Goal: Check status

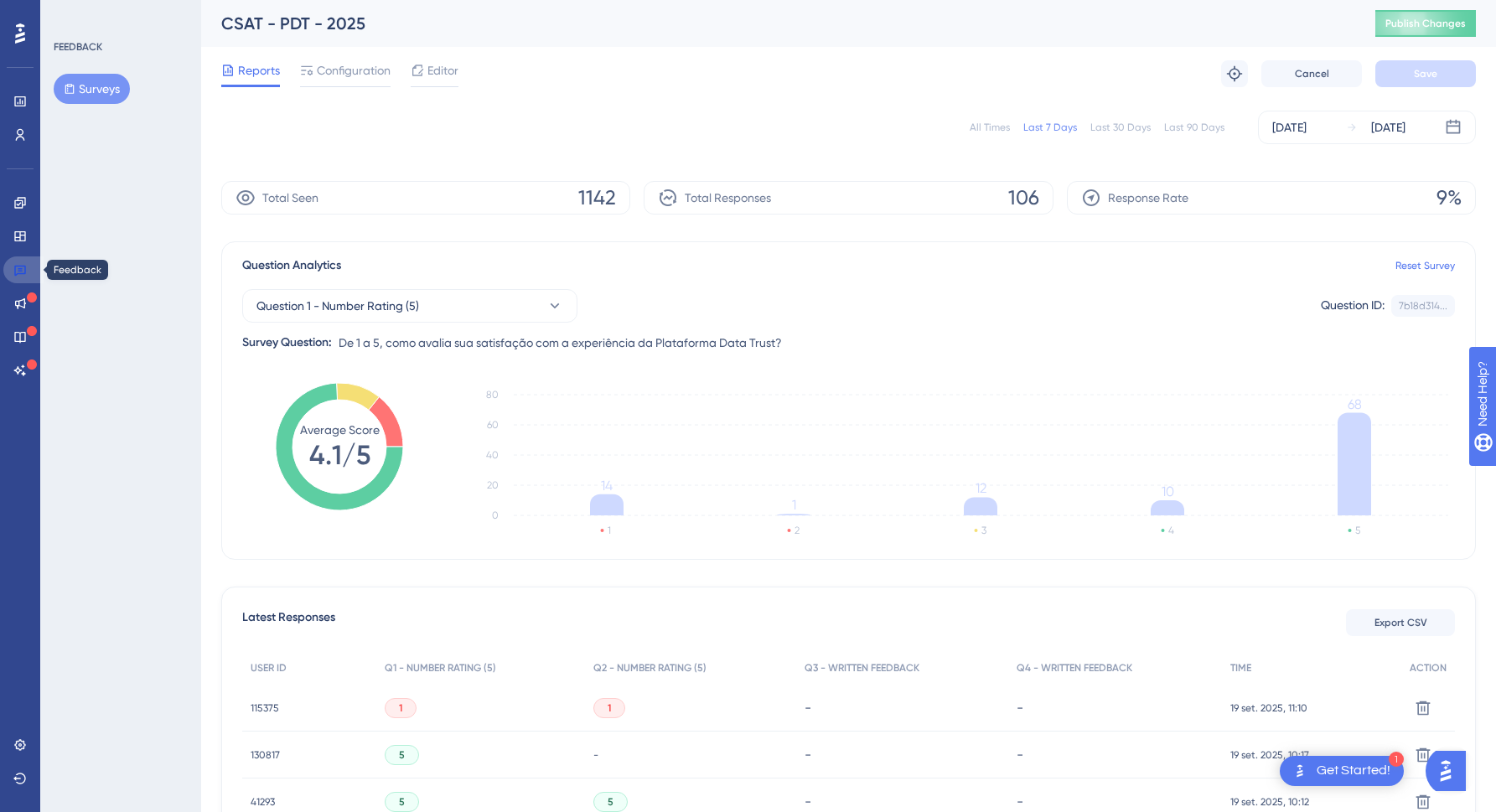
click at [17, 269] on icon at bounding box center [19, 269] width 13 height 13
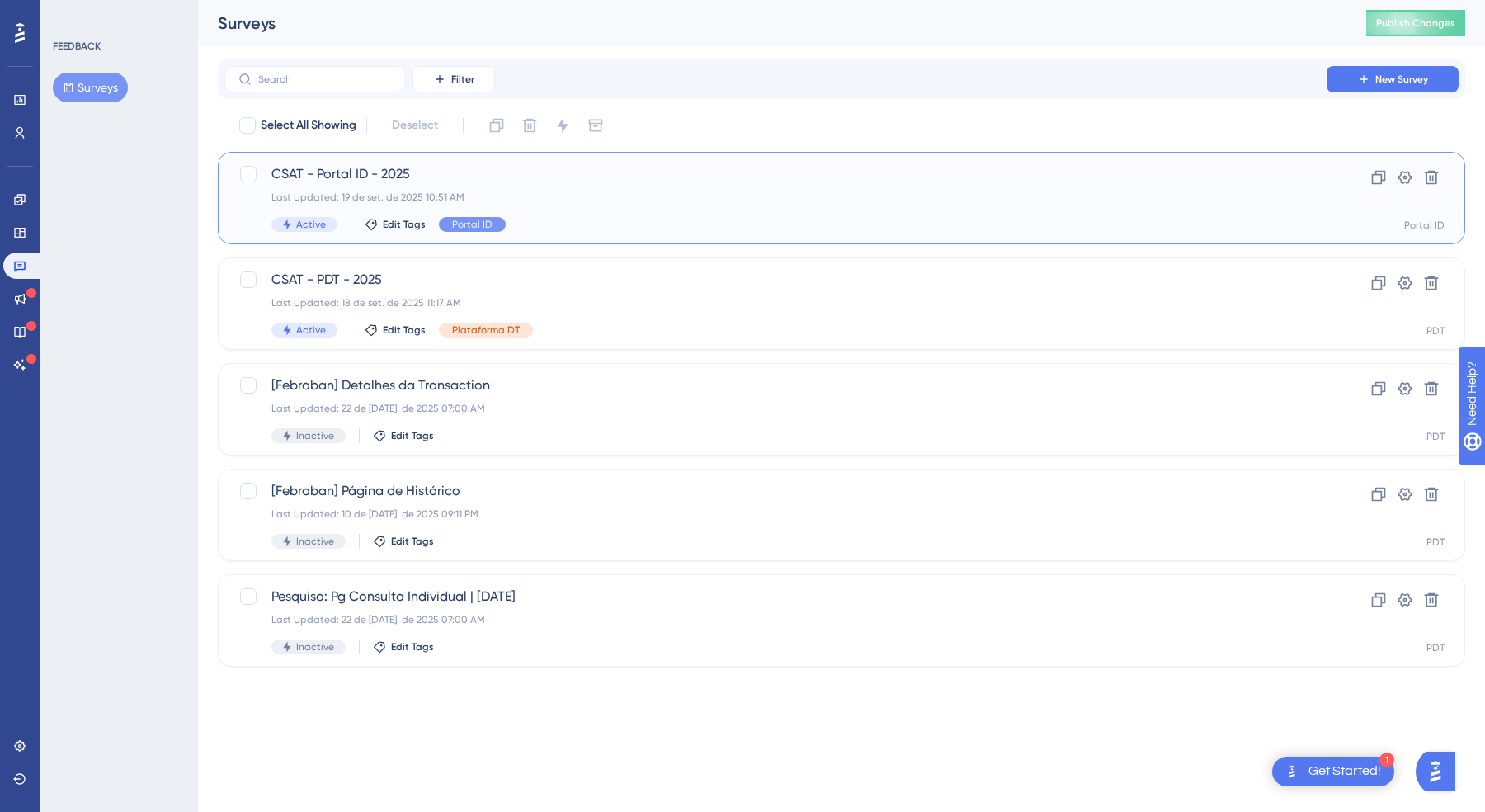
click at [462, 162] on div "CSAT - Portal ID - 2025 Last Updated: 19 de set. de 2025 10:51 AM Active Edit T…" at bounding box center [840, 198] width 1247 height 93
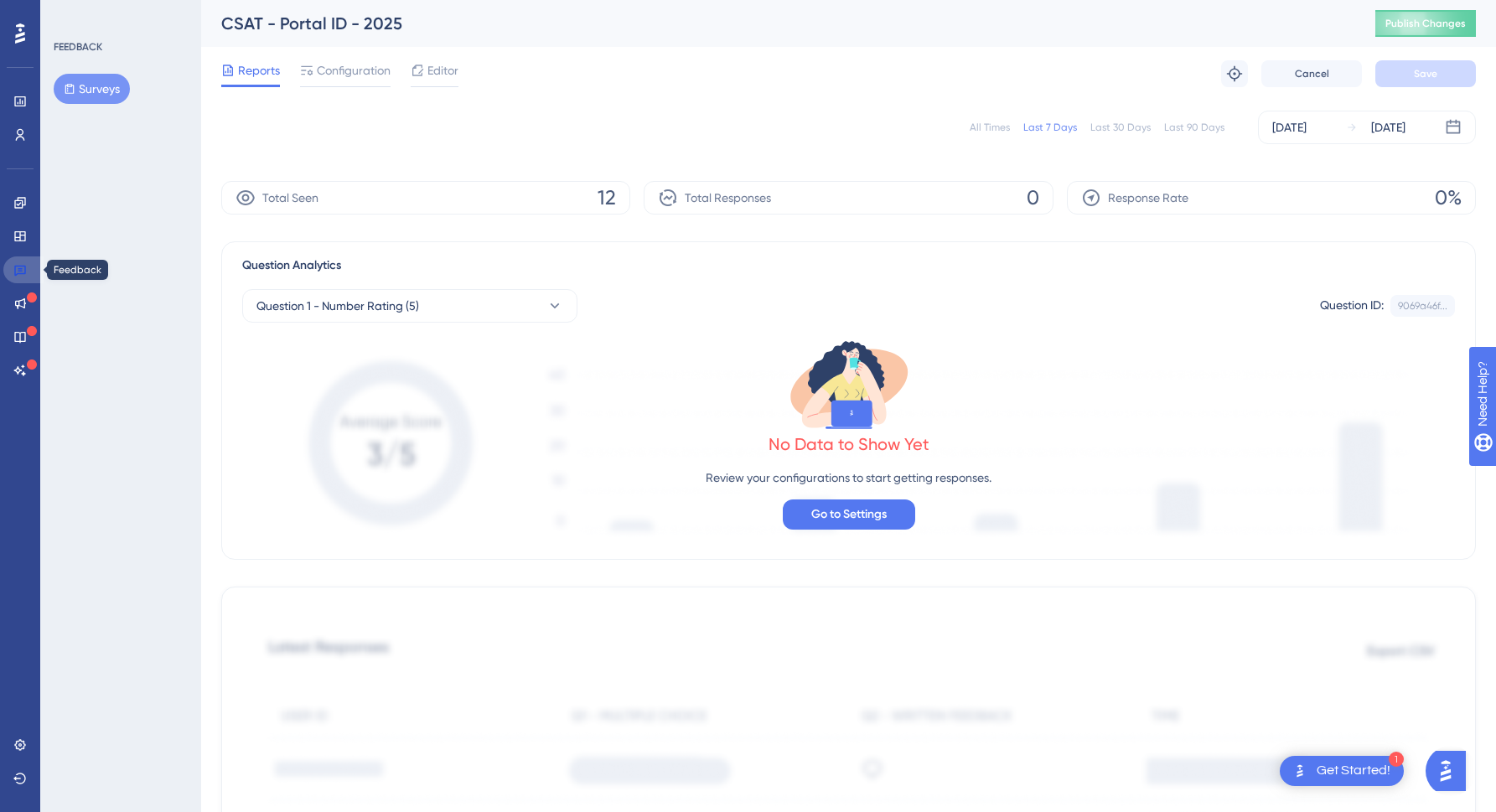
click at [19, 265] on icon at bounding box center [19, 269] width 13 height 13
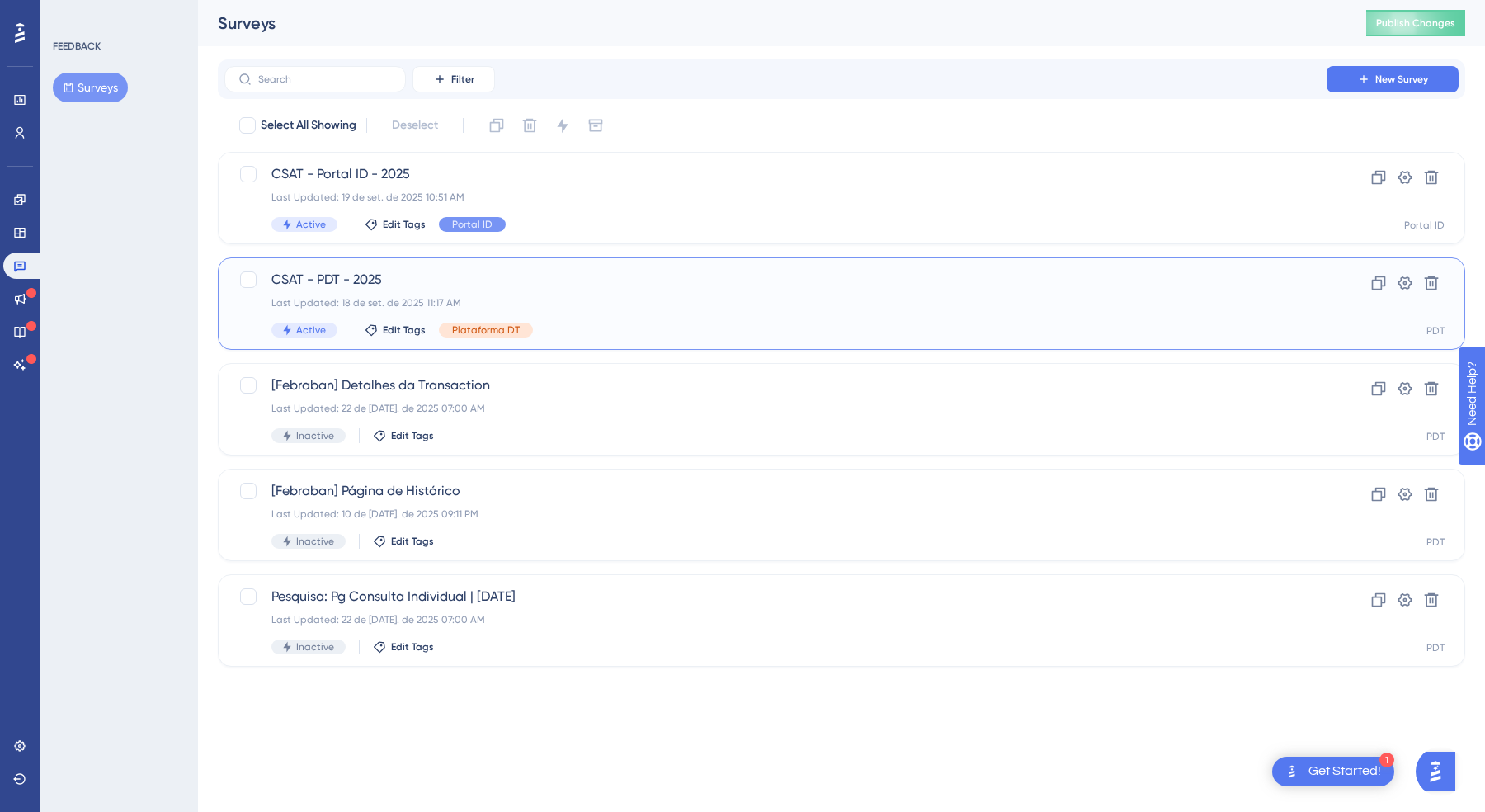
click at [602, 278] on span "CSAT - PDT - 2025" at bounding box center [775, 279] width 1008 height 20
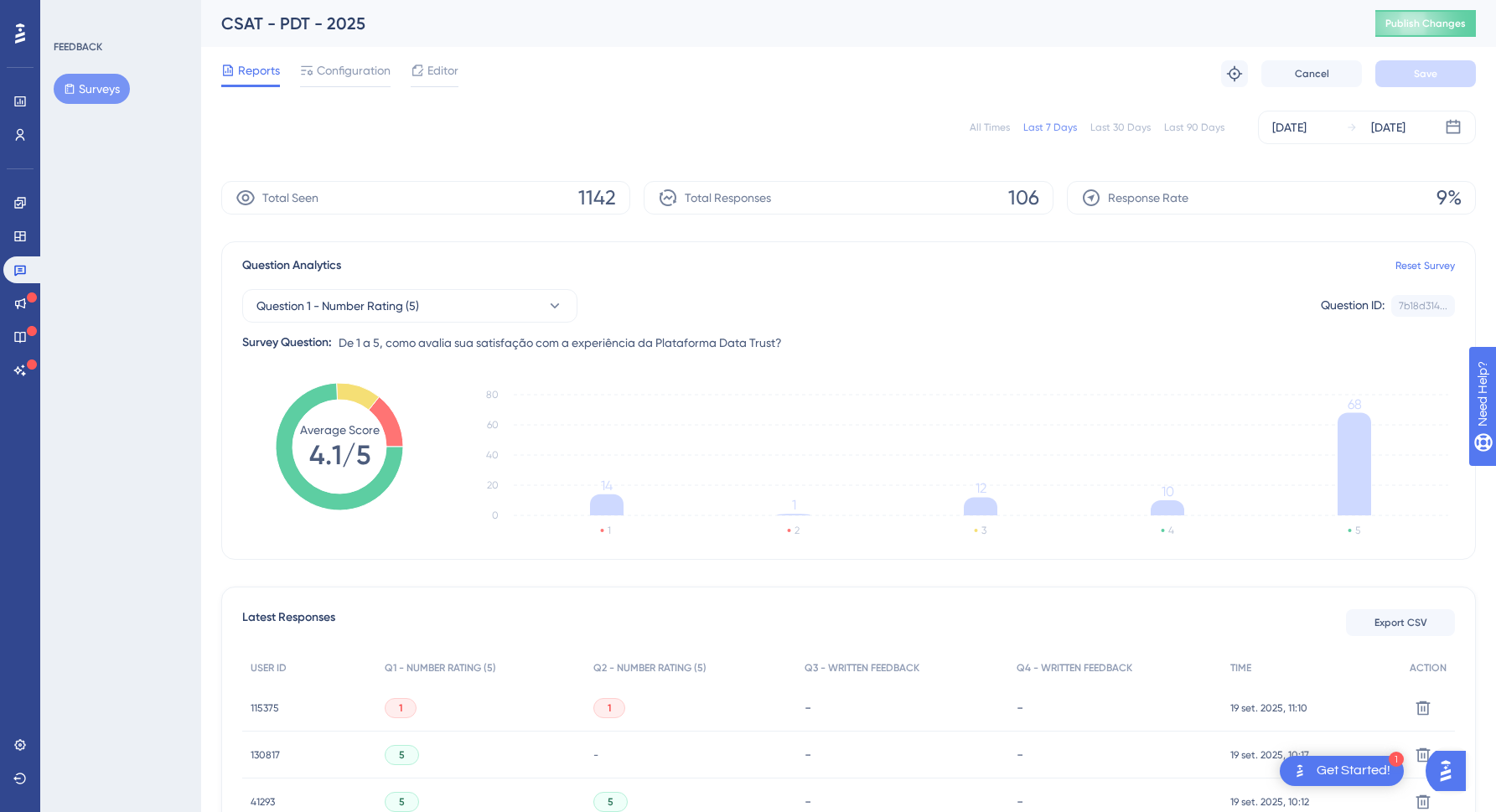
click at [108, 82] on button "Surveys" at bounding box center [91, 88] width 76 height 31
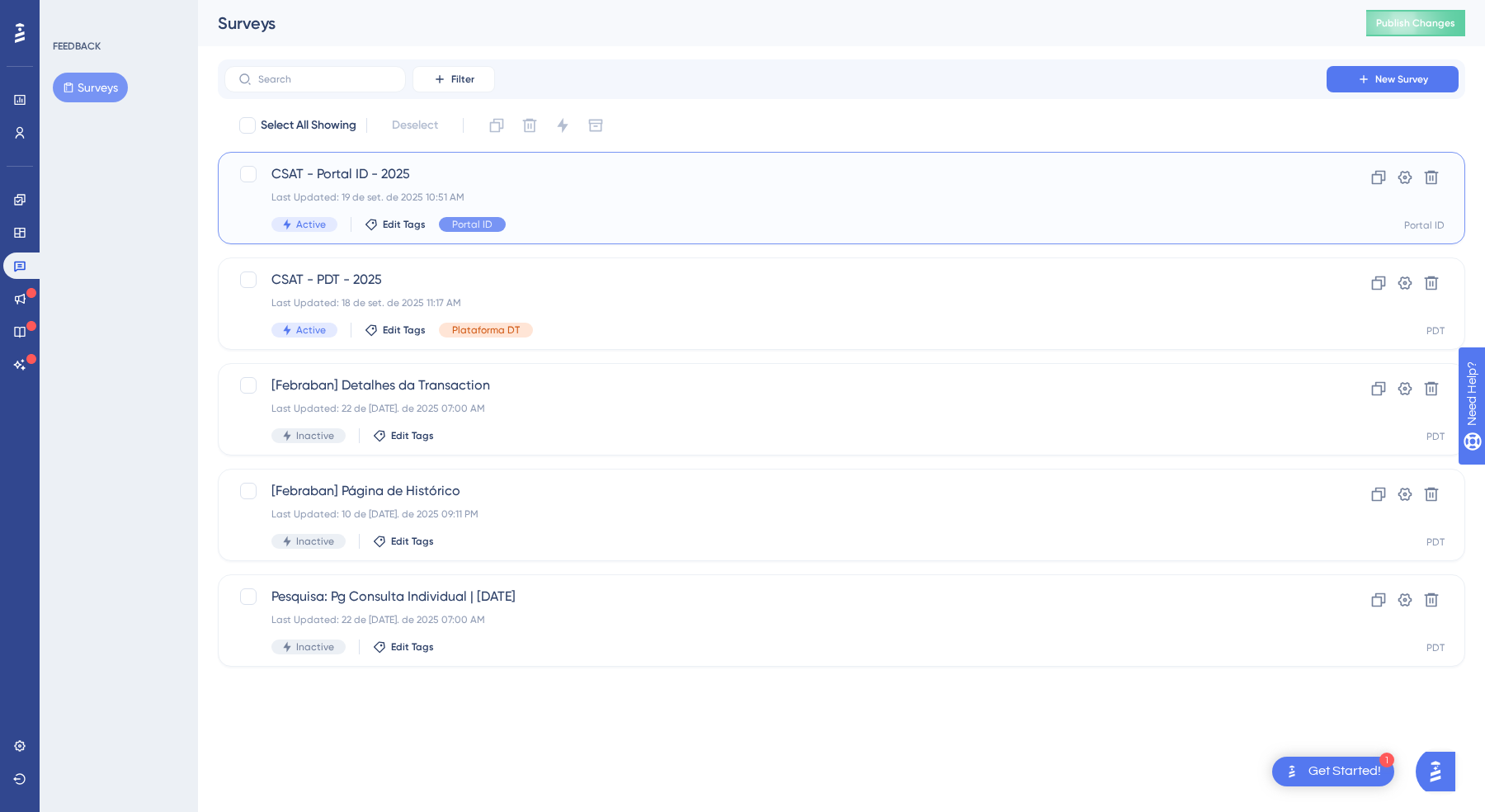
click at [531, 174] on span "CSAT - Portal ID - 2025" at bounding box center [775, 174] width 1008 height 20
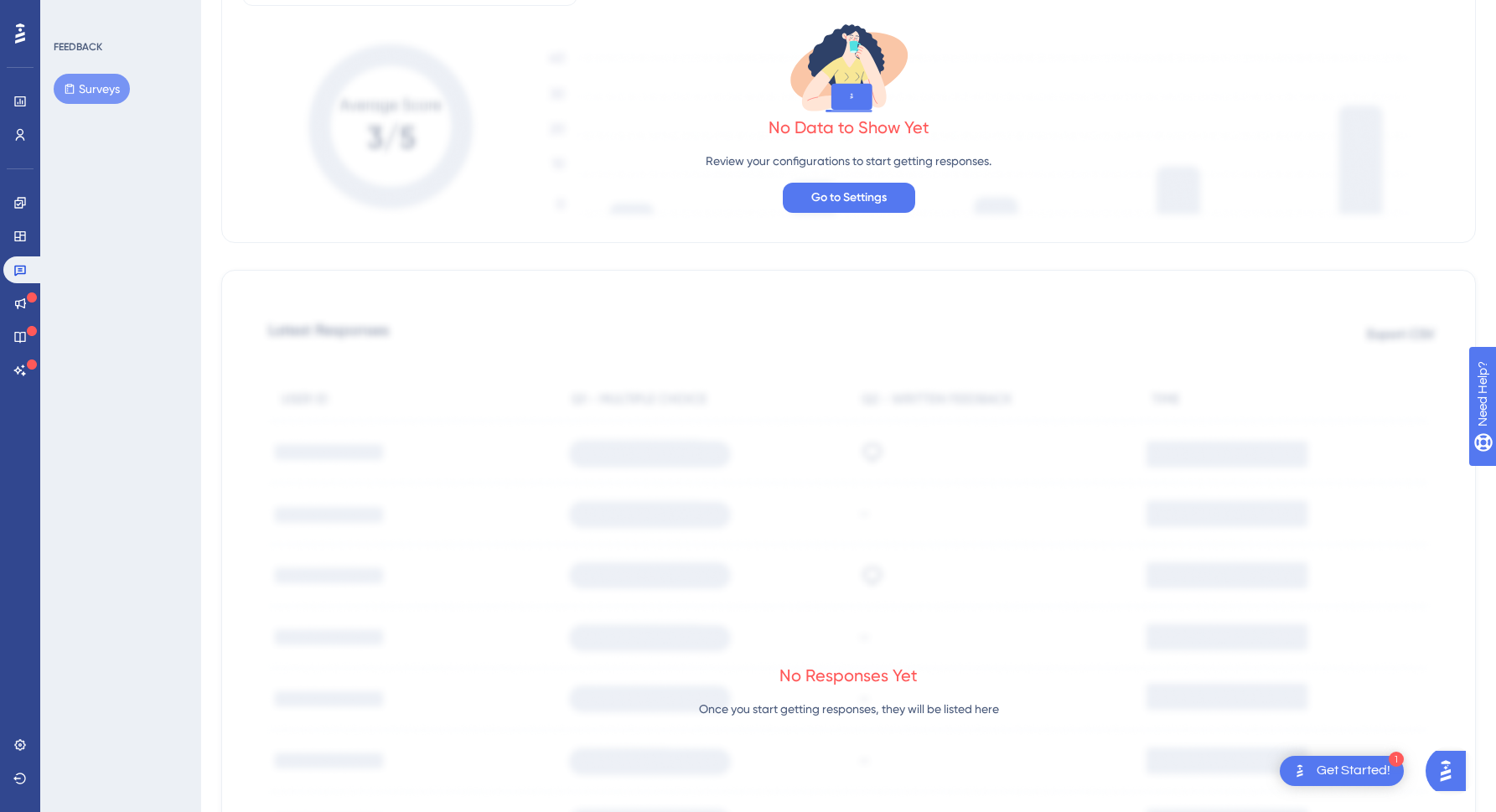
scroll to position [721, 0]
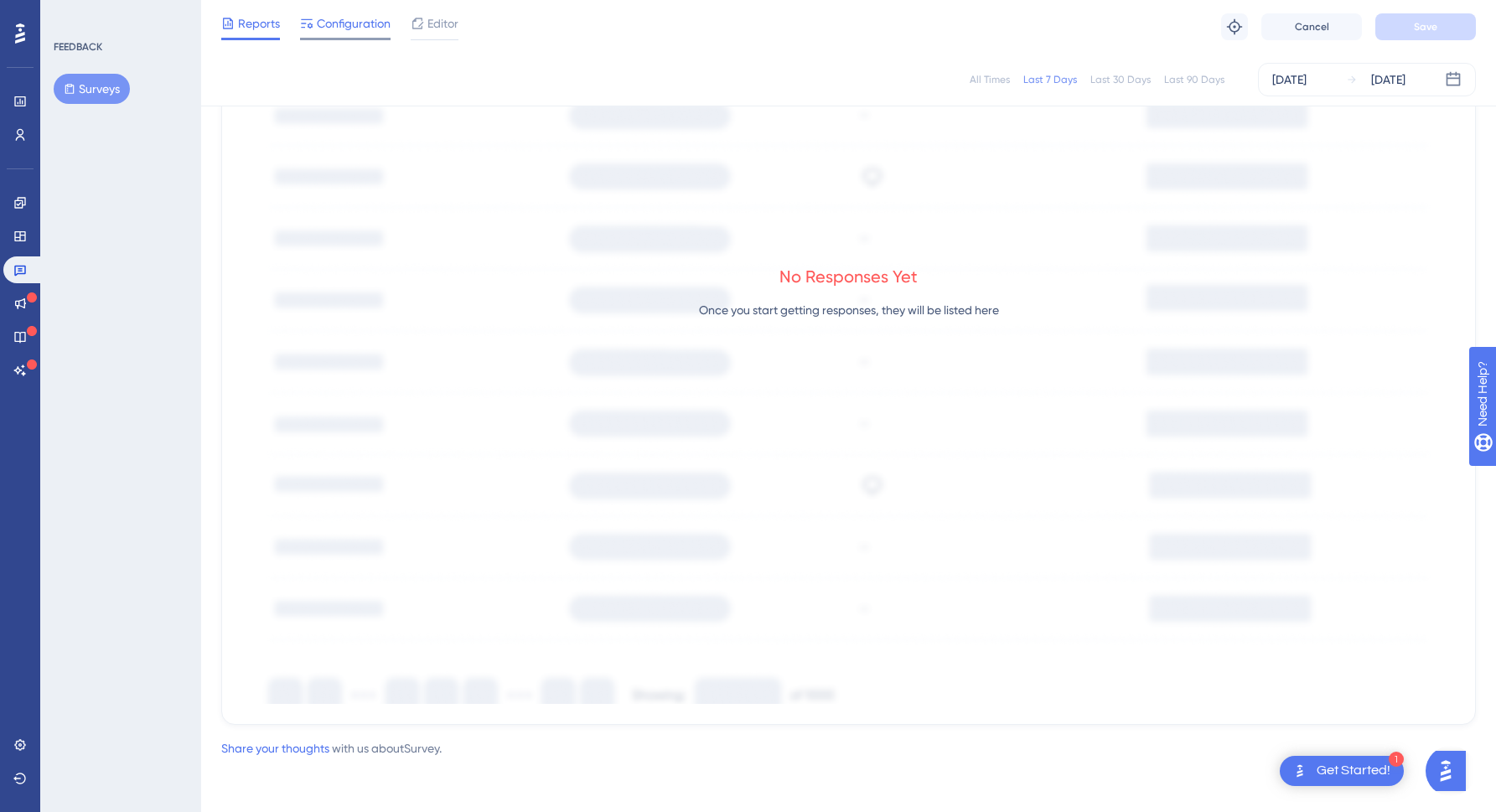
click at [349, 27] on span "Configuration" at bounding box center [354, 23] width 73 height 20
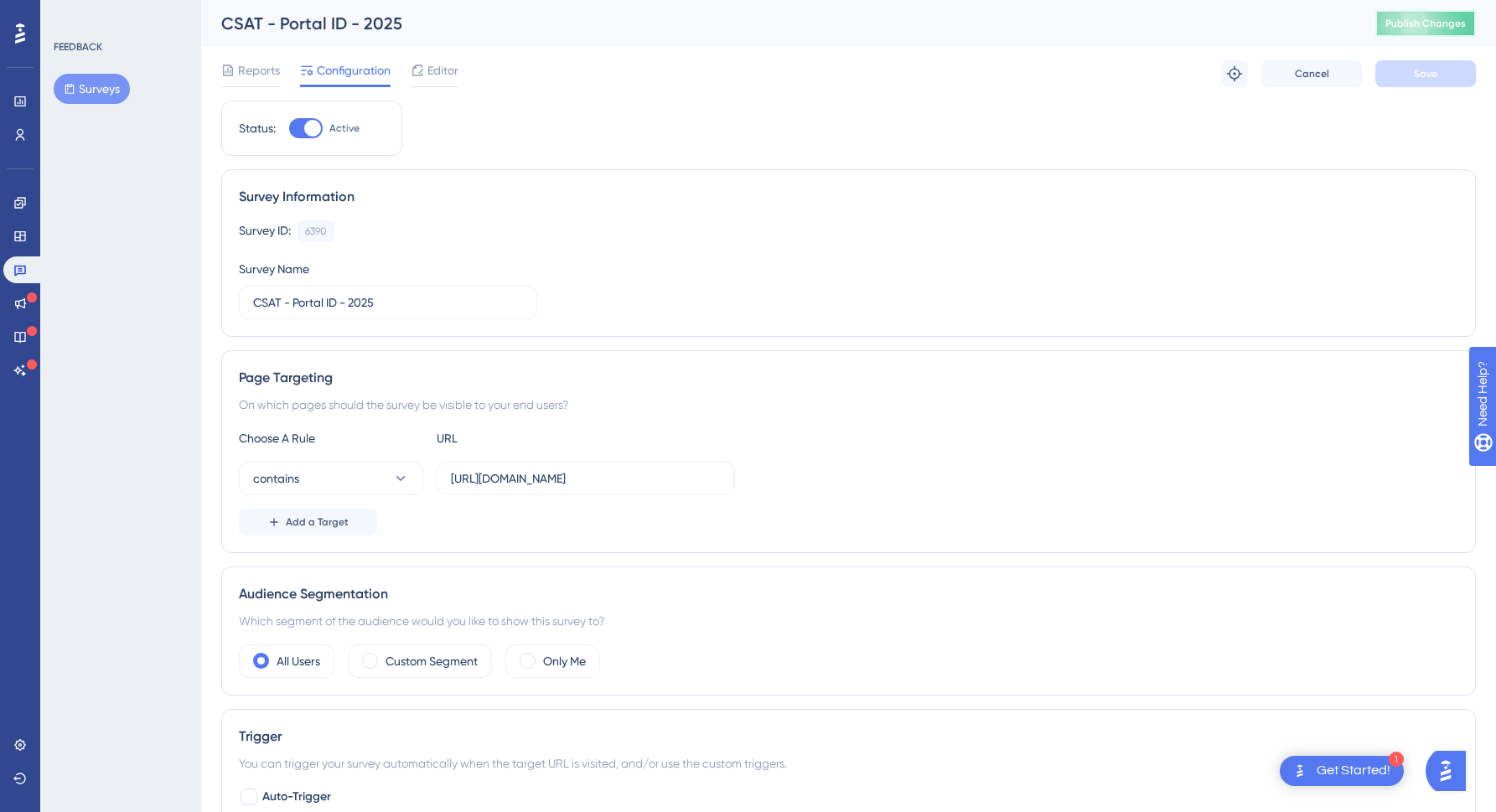
click at [1438, 17] on span "Publish Changes" at bounding box center [1426, 23] width 80 height 13
